Goal: Task Accomplishment & Management: Complete application form

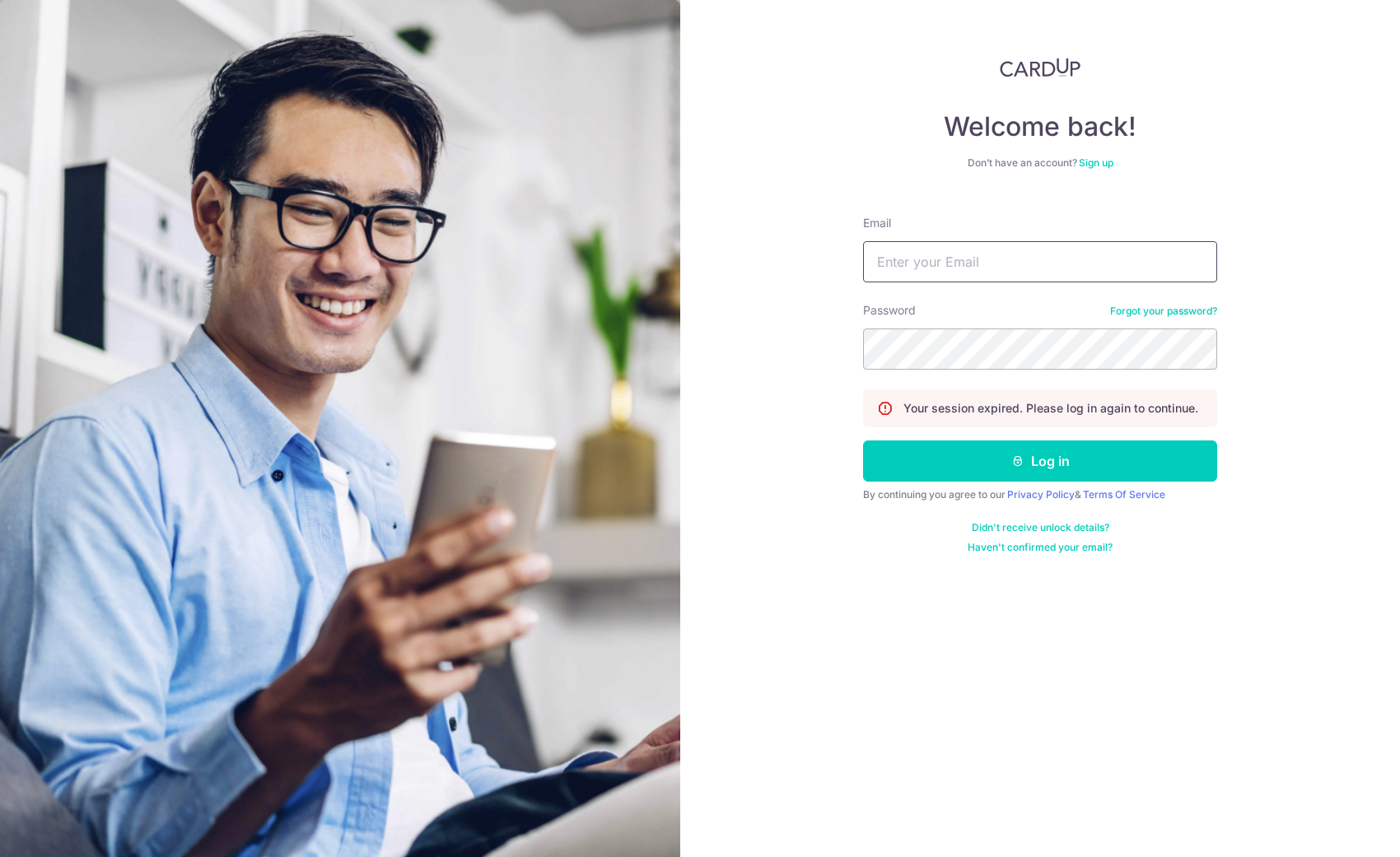
click at [996, 264] on input "Email" at bounding box center [1040, 262] width 354 height 41
click at [977, 260] on input "Email" at bounding box center [1040, 262] width 354 height 41
type input "k3n.foo@gmail.com"
click at [1040, 461] on button "Log in" at bounding box center [1040, 461] width 354 height 41
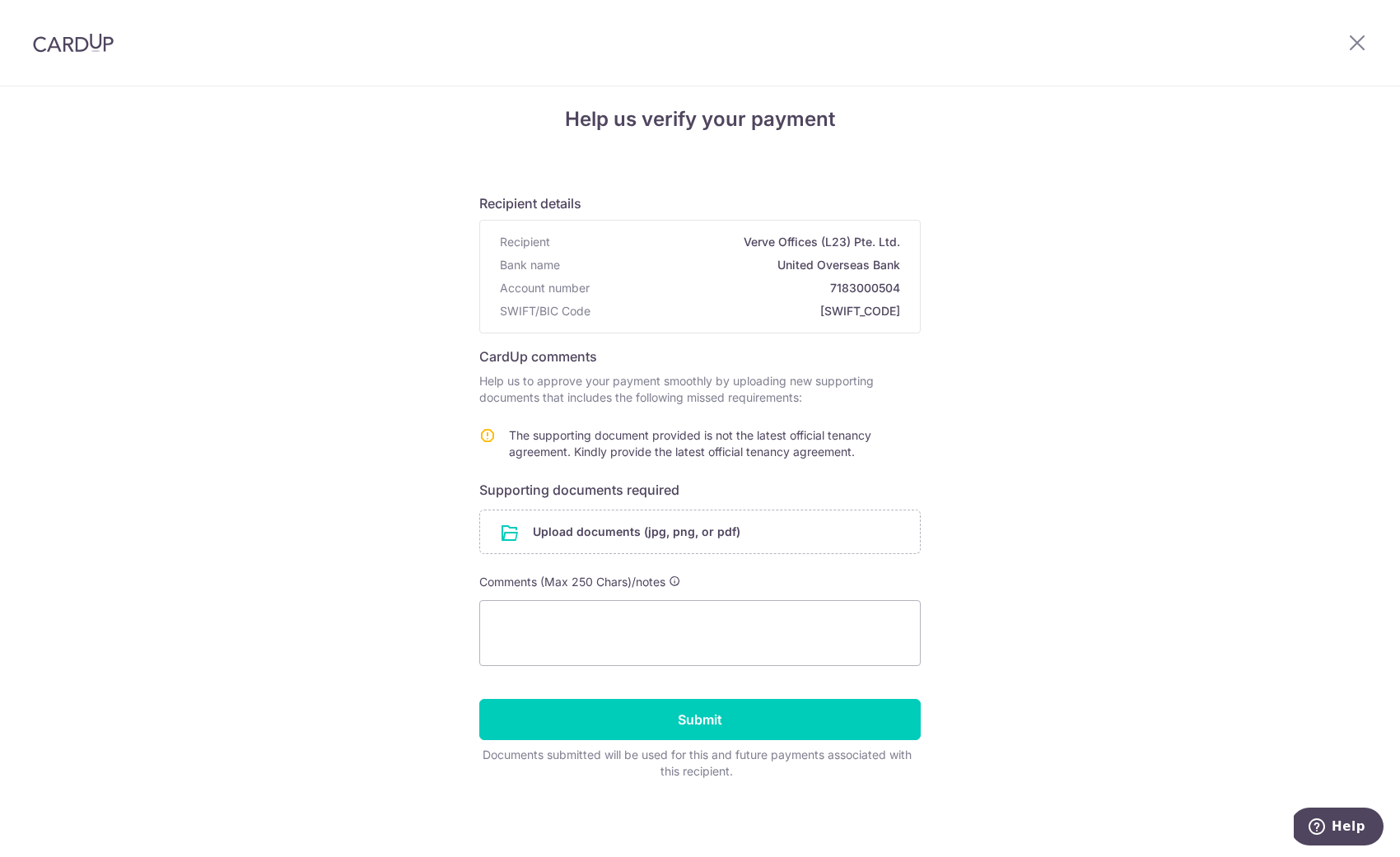
scroll to position [15, 0]
type textarea "/Users/kenfoo/Desktop/Invoice_1300_from_Verve_Offices_L23_Pte_Ltd[30].pdf"
drag, startPoint x: 775, startPoint y: 657, endPoint x: 399, endPoint y: 576, distance: 384.6
click at [399, 576] on div "Help us verify your payment Recipient details Recipient Verve Offices (L23) Pte…" at bounding box center [700, 464] width 1400 height 785
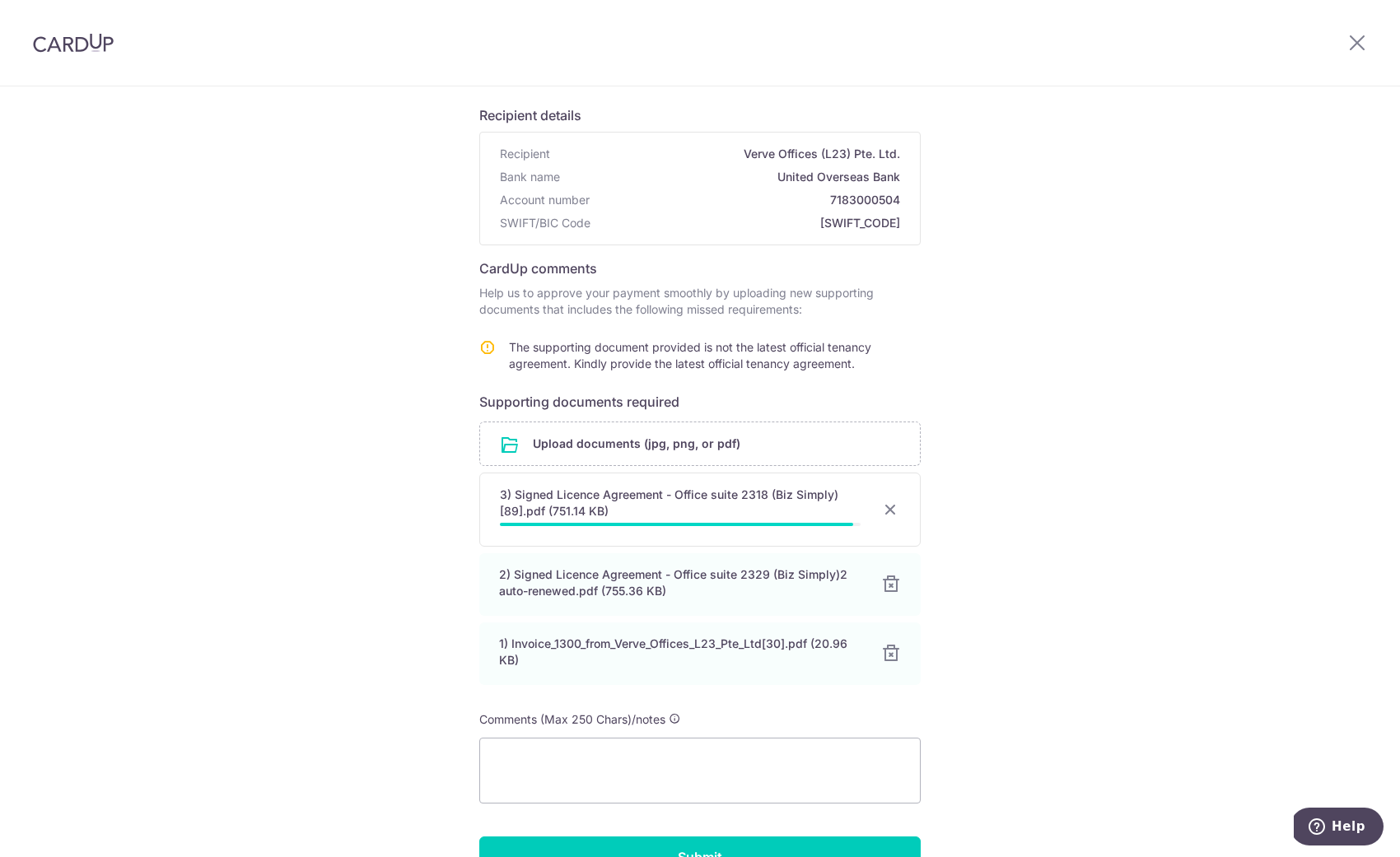
scroll to position [129, 0]
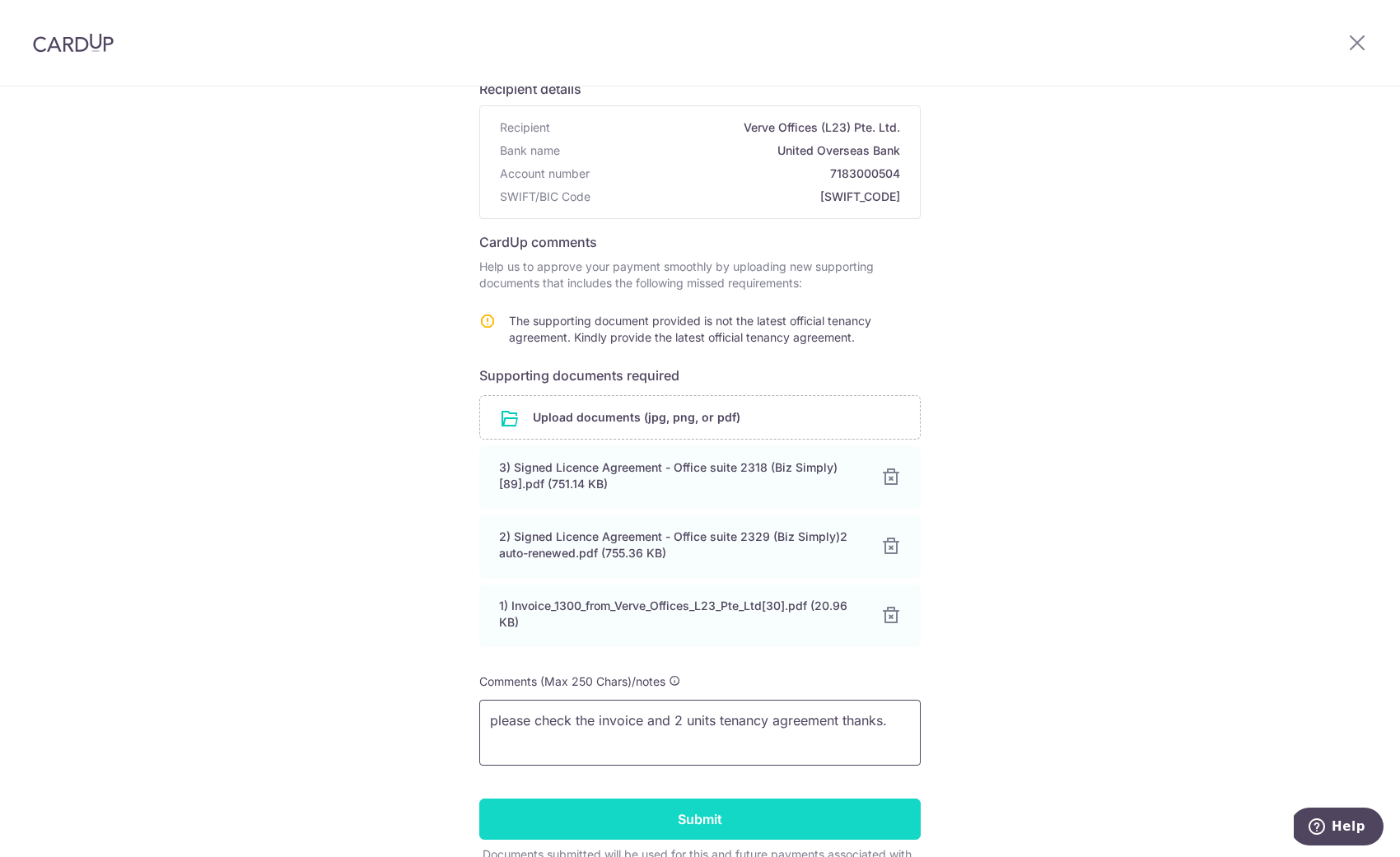
type textarea "please check the invoice and 2 units tenancy agreement thanks."
click at [690, 810] on input "Submit" at bounding box center [700, 819] width 442 height 41
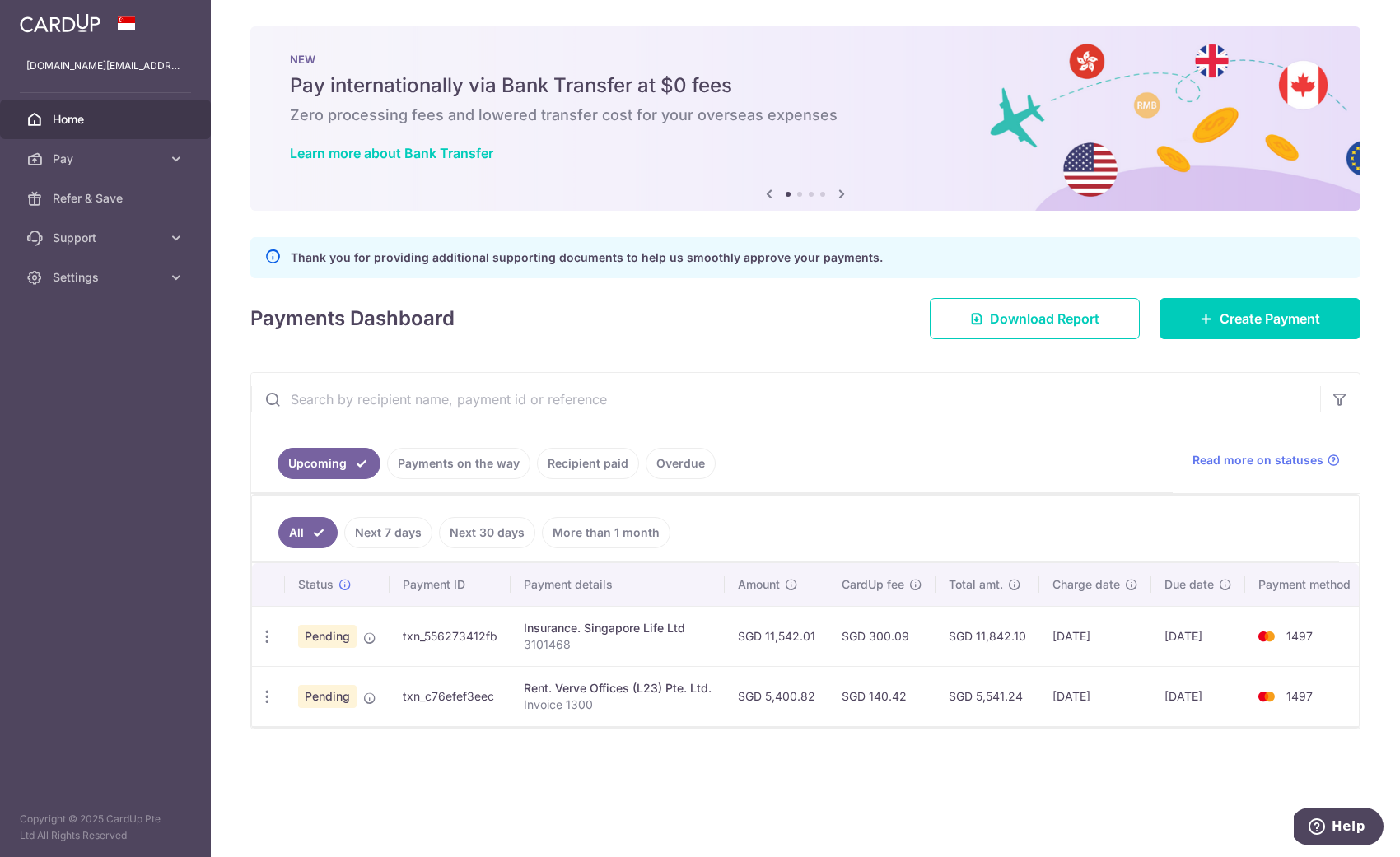
click at [321, 639] on span "Pending" at bounding box center [327, 637] width 59 height 23
click at [153, 239] on span "Support" at bounding box center [107, 238] width 109 height 16
click at [124, 242] on span "Support" at bounding box center [107, 238] width 109 height 16
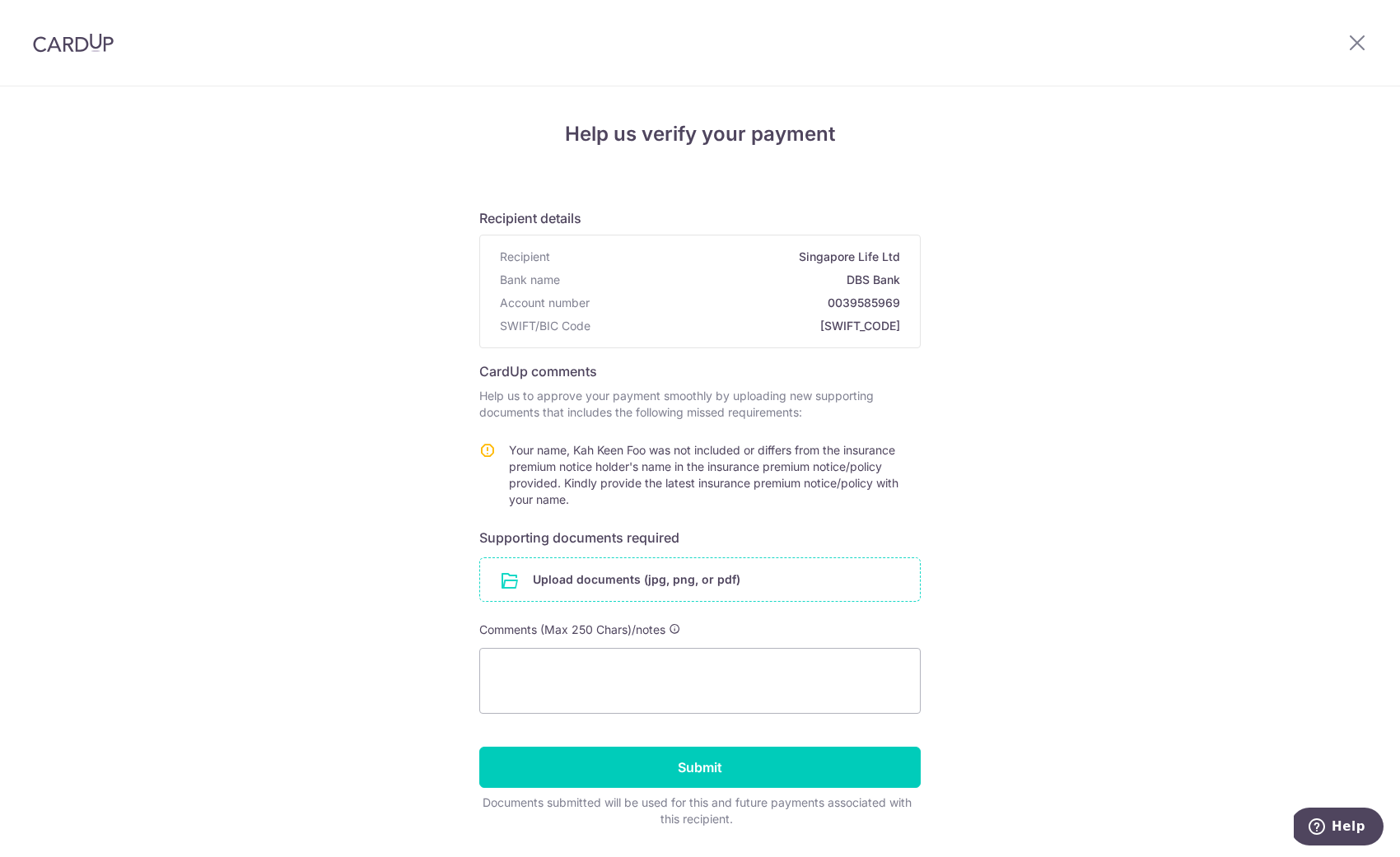
click at [648, 579] on input "file" at bounding box center [700, 580] width 440 height 43
click at [694, 691] on textarea at bounding box center [700, 681] width 442 height 66
type textarea "T"
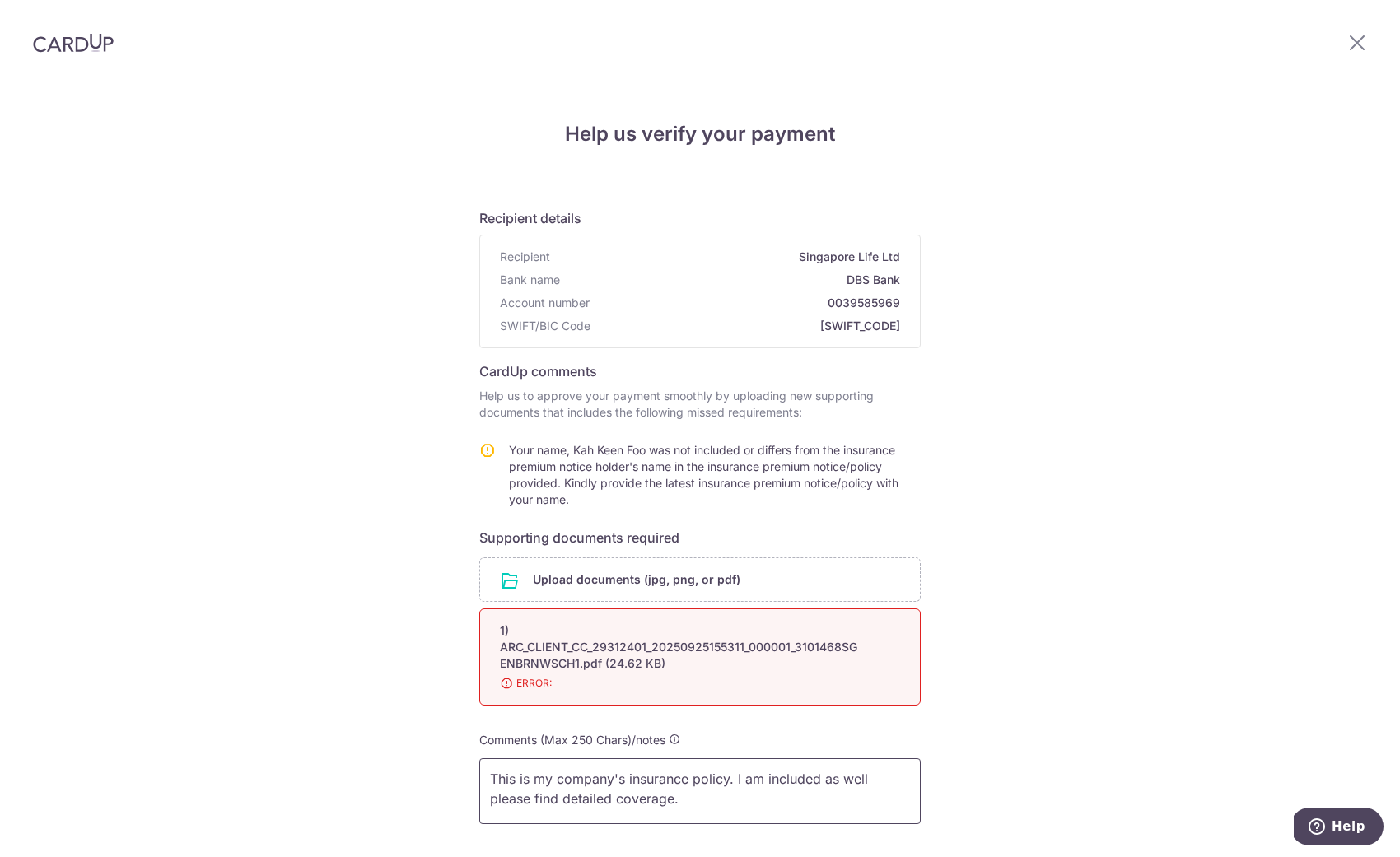
type textarea "This is my company's insurance policy. I am included as well please find detail…"
click at [695, 650] on div "1) ARC_CLIENT_CC_29312401_20250925155311_000001_3101468SGENBRNWSCH1.pdf (24.62 …" at bounding box center [681, 648] width 361 height 49
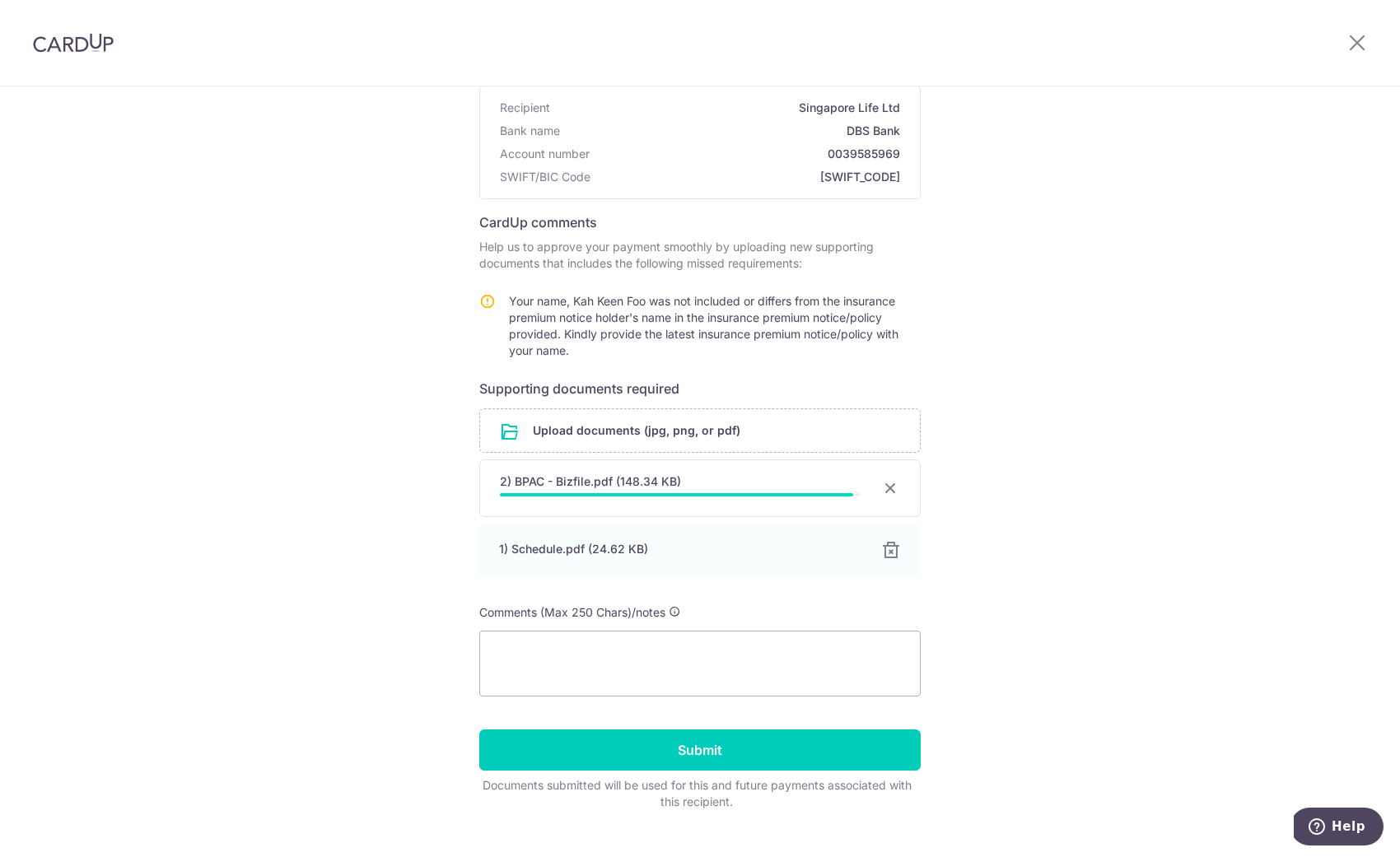
scroll to position [165, 0]
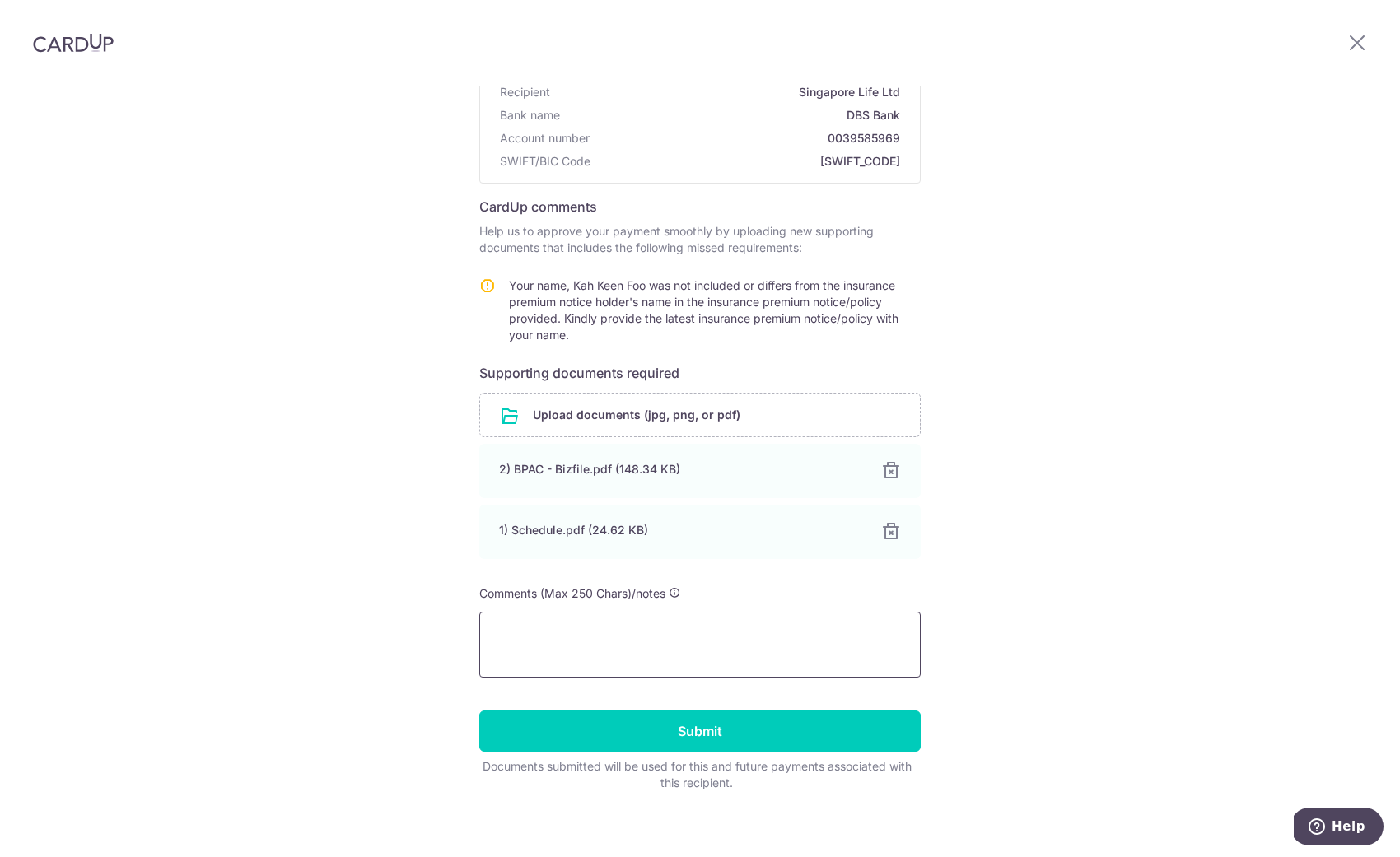
click at [673, 644] on textarea at bounding box center [700, 645] width 442 height 66
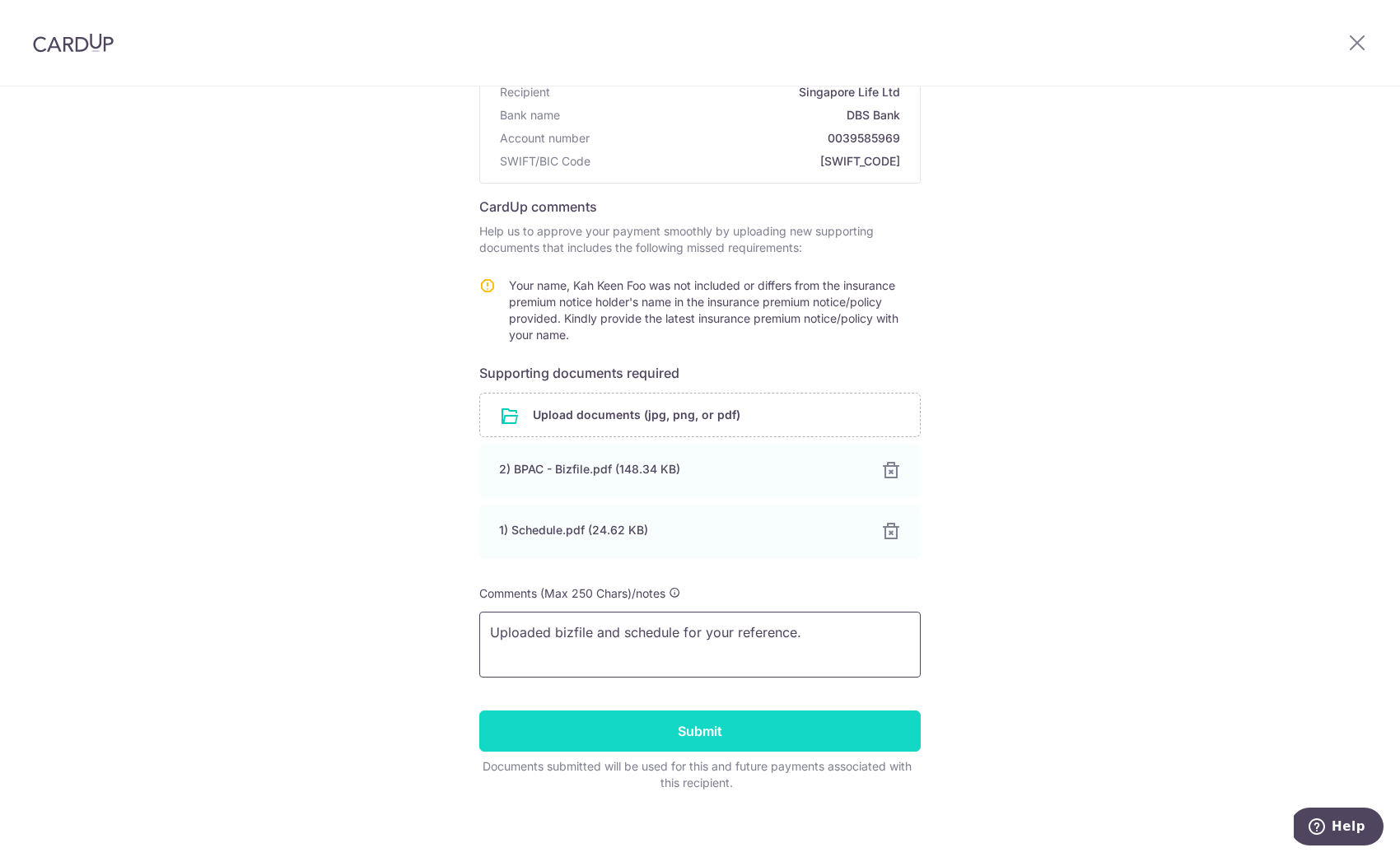
type textarea "Uploaded bizfile and schedule for your reference."
click at [619, 719] on input "Submit" at bounding box center [700, 731] width 442 height 41
